Goal: Information Seeking & Learning: Learn about a topic

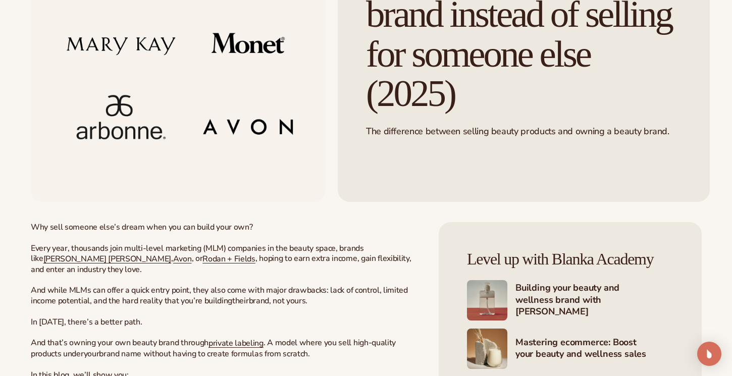
scroll to position [186, 0]
click at [389, 255] on p "Why sell someone else’s dream when you can build your own? Every year, thousand…" at bounding box center [225, 301] width 388 height 158
click at [171, 253] on span "[PERSON_NAME] [PERSON_NAME]" at bounding box center [107, 258] width 128 height 11
click at [202, 261] on span "Rodan + Fields" at bounding box center [228, 258] width 53 height 11
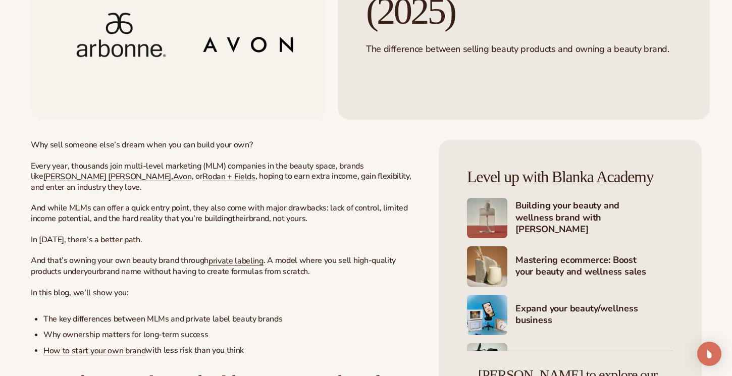
scroll to position [273, 0]
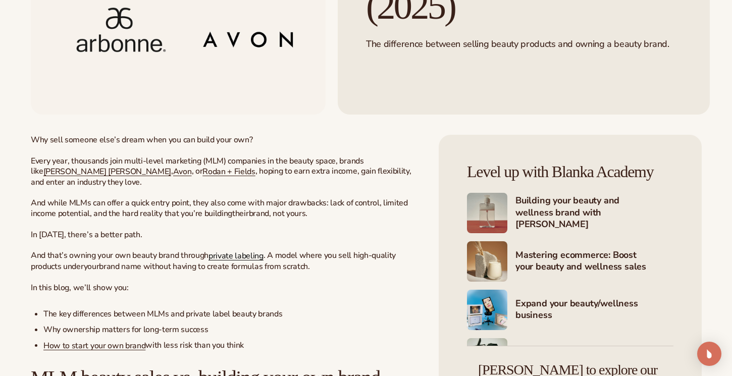
click at [229, 250] on span "private labeling" at bounding box center [235, 255] width 55 height 11
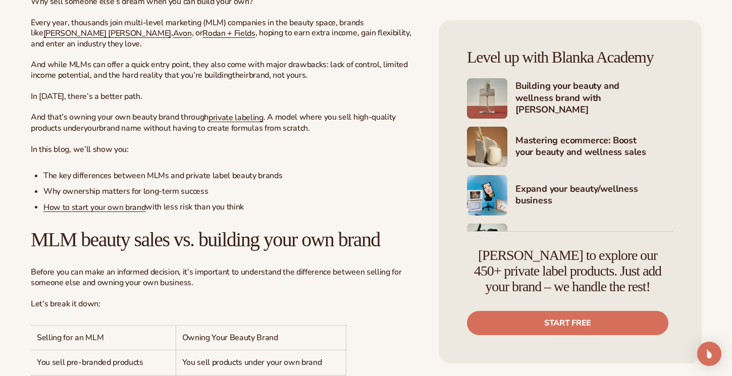
scroll to position [420, 0]
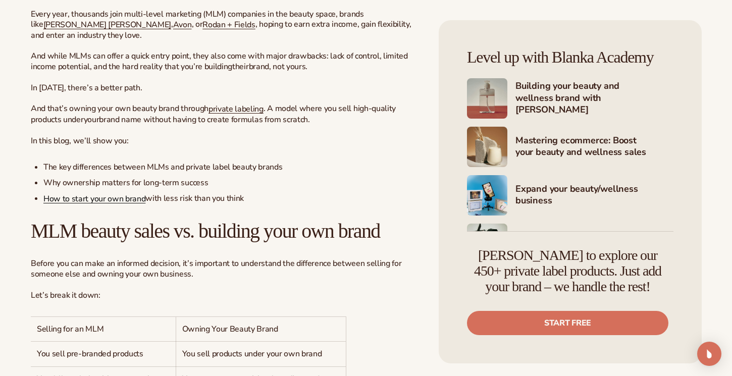
click at [113, 193] on span "How to start your own brand" at bounding box center [94, 198] width 102 height 11
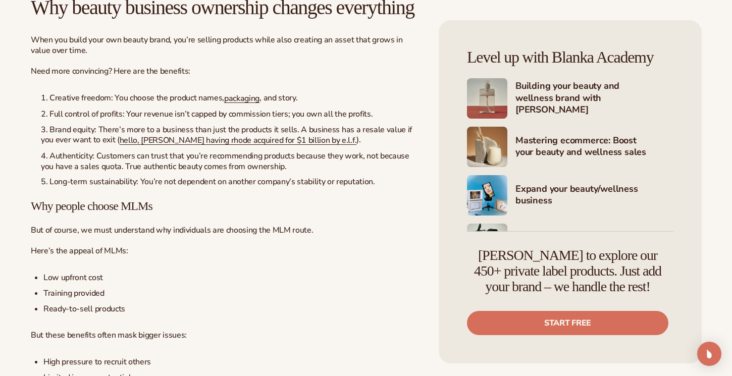
scroll to position [937, 0]
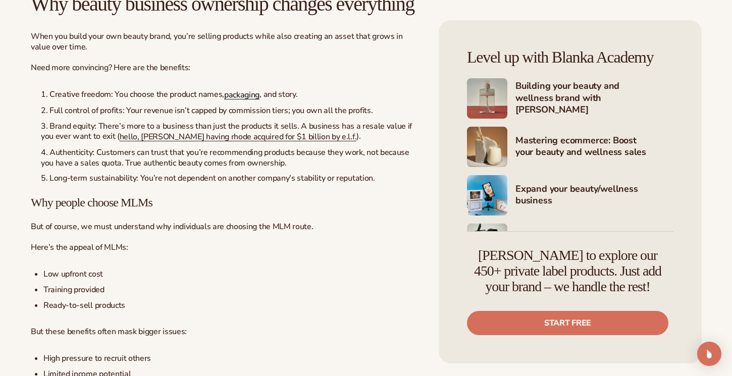
click at [234, 100] on span "packaging" at bounding box center [241, 94] width 35 height 11
click at [198, 142] on span "hello, [PERSON_NAME] having rhode acquired for $1 billion by e.l.f." at bounding box center [238, 136] width 237 height 11
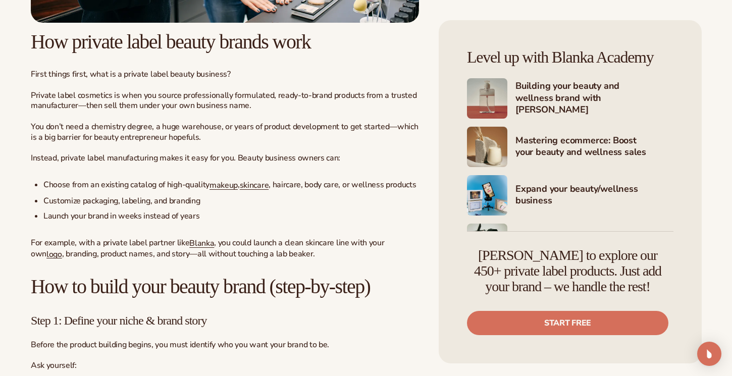
scroll to position [1589, 0]
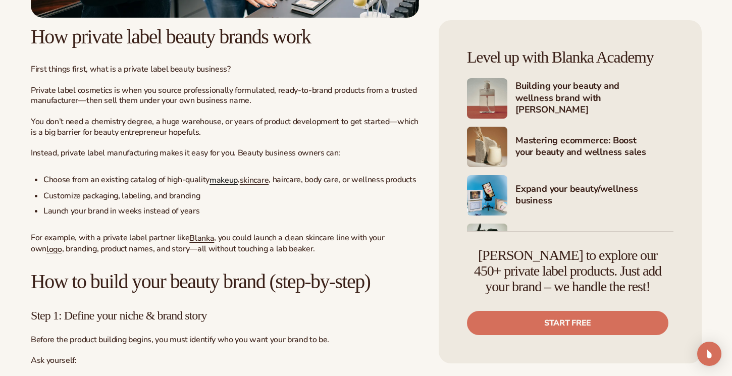
click at [224, 186] on span "makeup" at bounding box center [224, 180] width 28 height 11
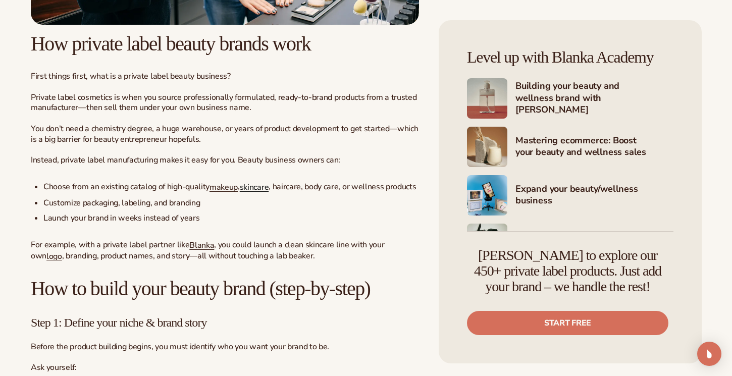
scroll to position [1589, 0]
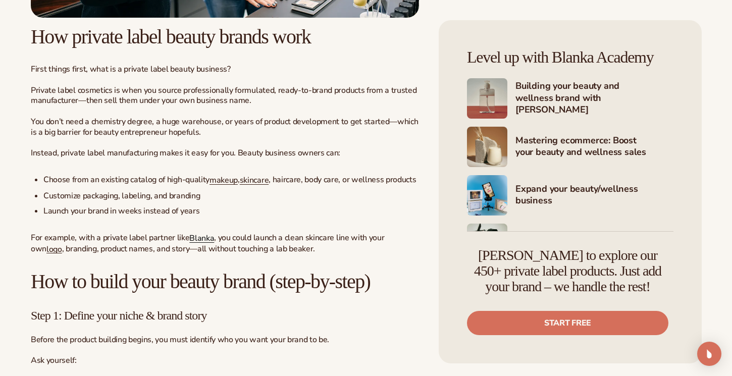
click at [200, 244] on span "Blanka" at bounding box center [201, 238] width 25 height 11
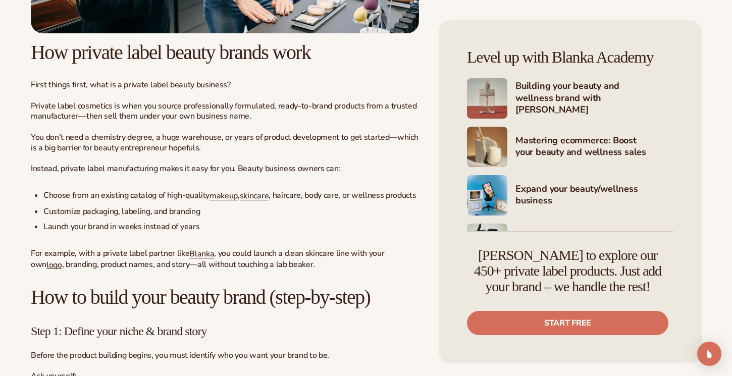
scroll to position [1589, 0]
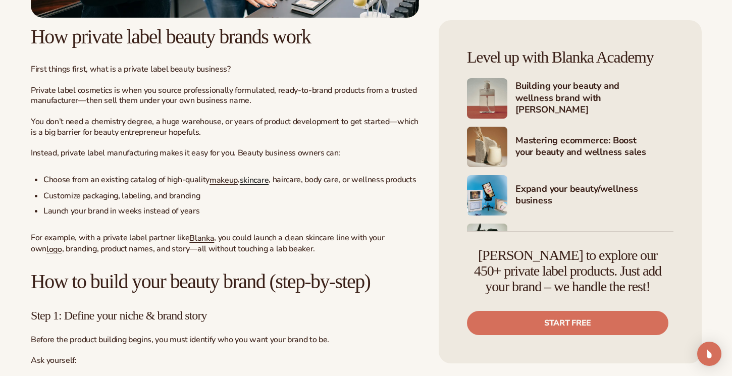
click at [253, 186] on span "skincare" at bounding box center [254, 180] width 29 height 11
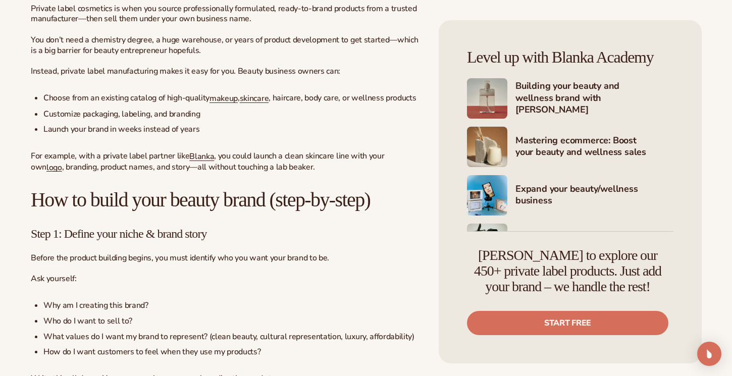
scroll to position [1674, 0]
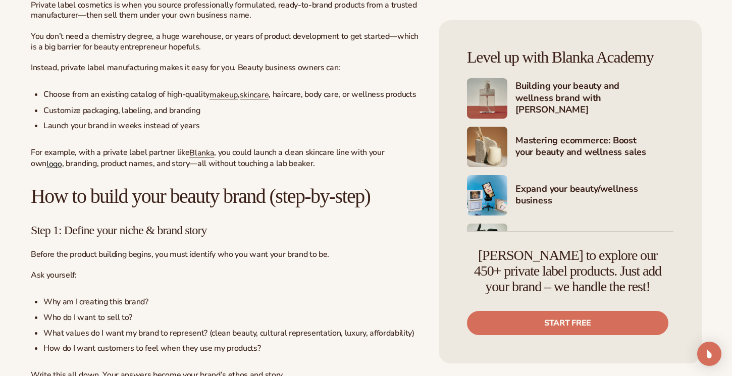
click at [62, 169] on span "logo" at bounding box center [54, 163] width 16 height 11
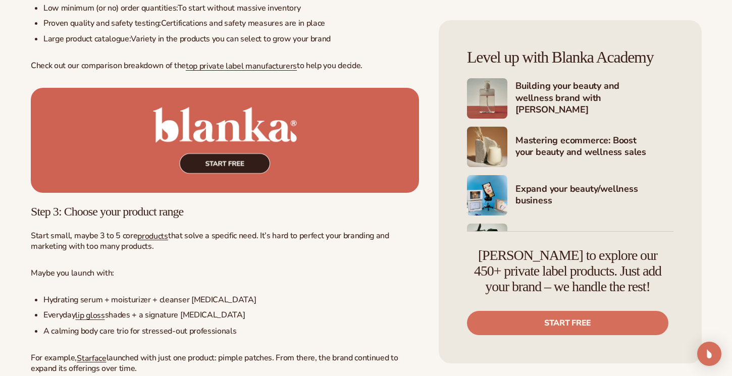
scroll to position [2173, 0]
click at [213, 169] on img at bounding box center [225, 140] width 388 height 106
click at [260, 71] on span "top private label manufacturers" at bounding box center [241, 65] width 111 height 11
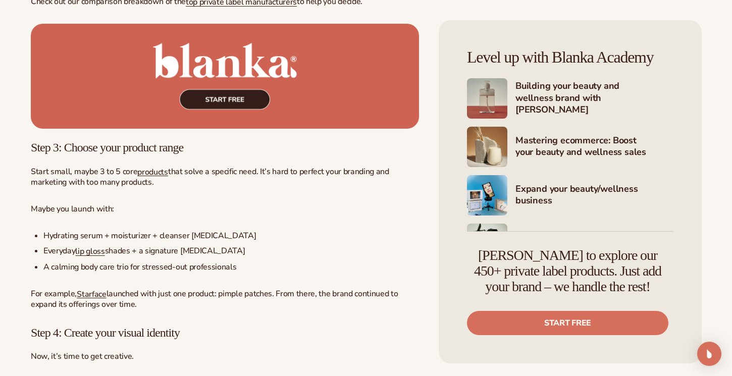
scroll to position [2251, 0]
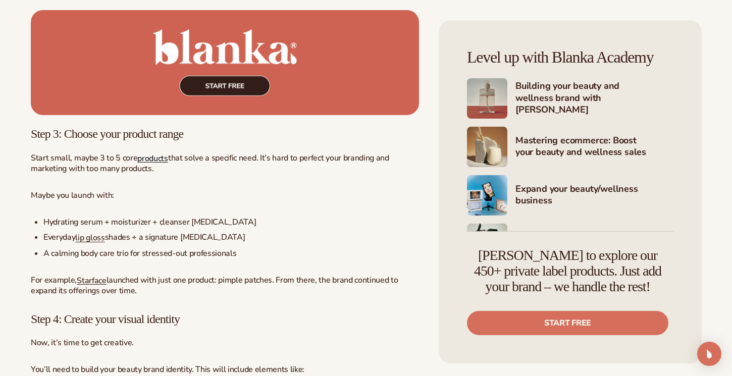
click at [155, 164] on span "products" at bounding box center [152, 157] width 30 height 11
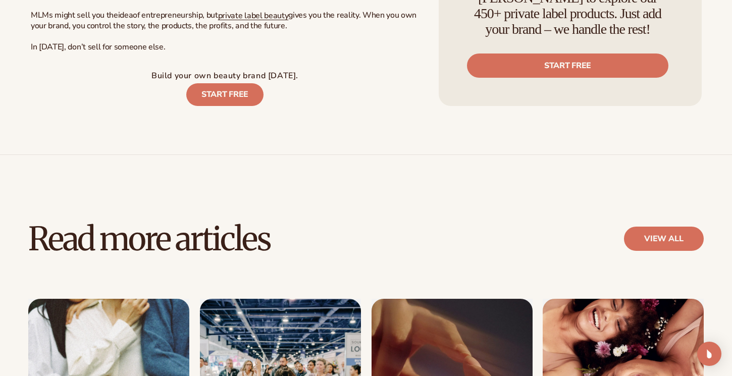
scroll to position [3450, 0]
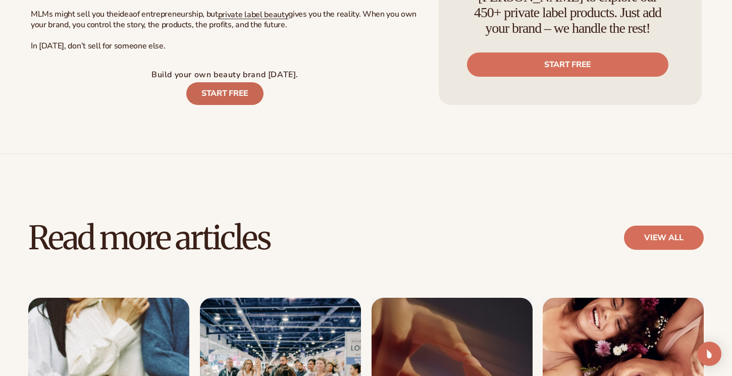
click at [221, 105] on link "START FREE" at bounding box center [224, 93] width 77 height 23
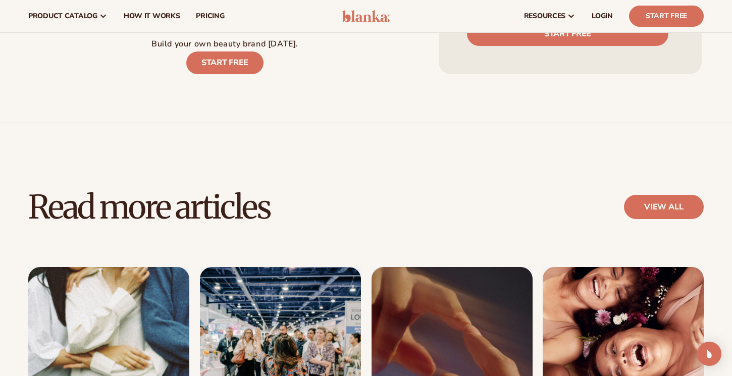
scroll to position [3469, 0]
